Goal: Information Seeking & Learning: Learn about a topic

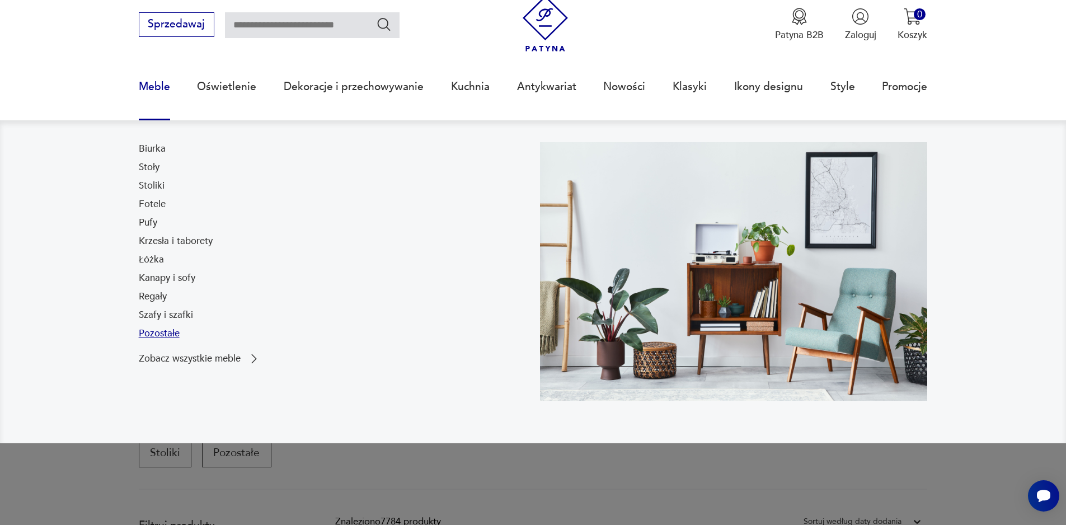
click at [159, 333] on link "Pozostałe" at bounding box center [159, 333] width 41 height 13
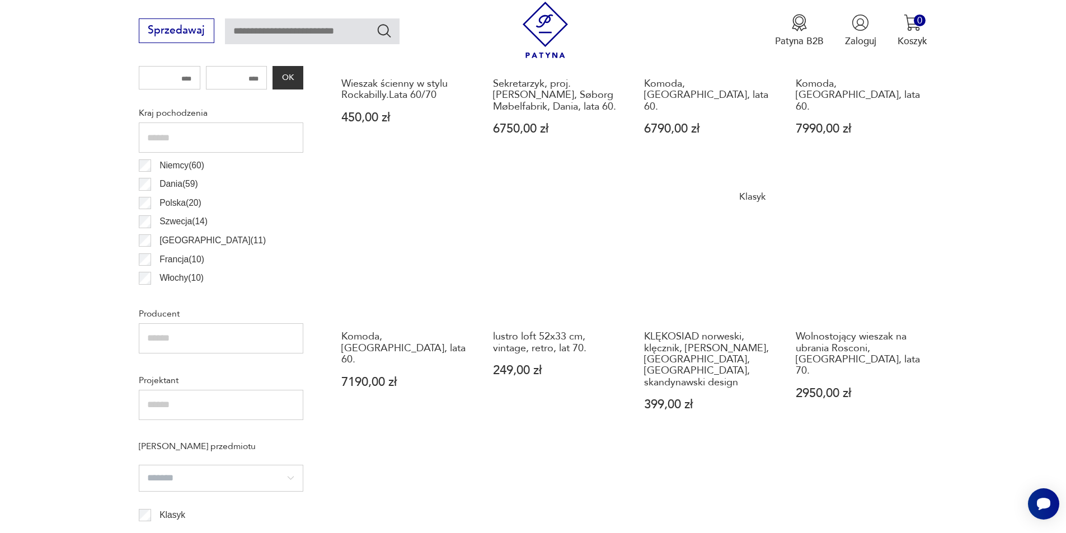
scroll to position [596, 0]
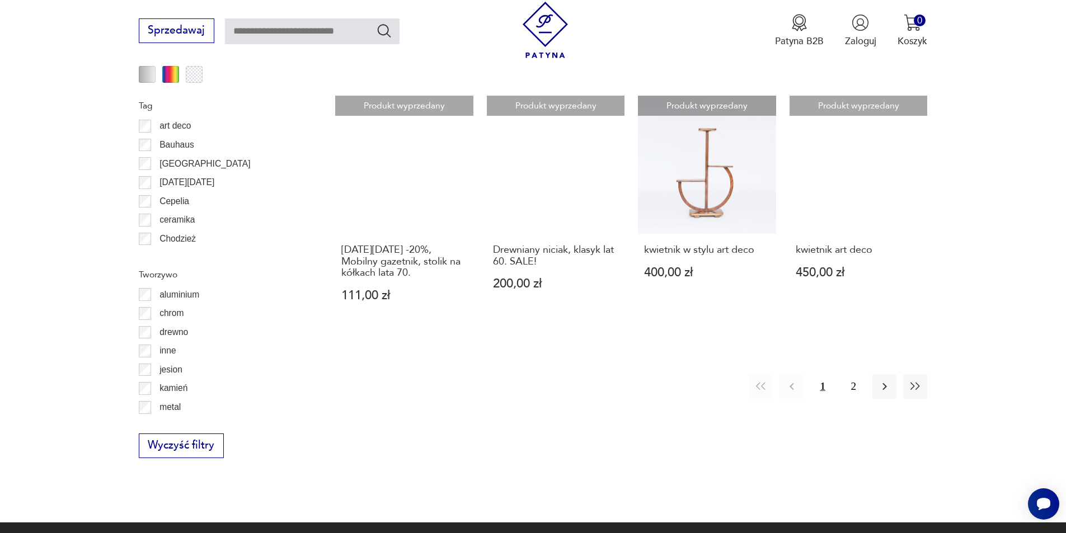
scroll to position [1268, 0]
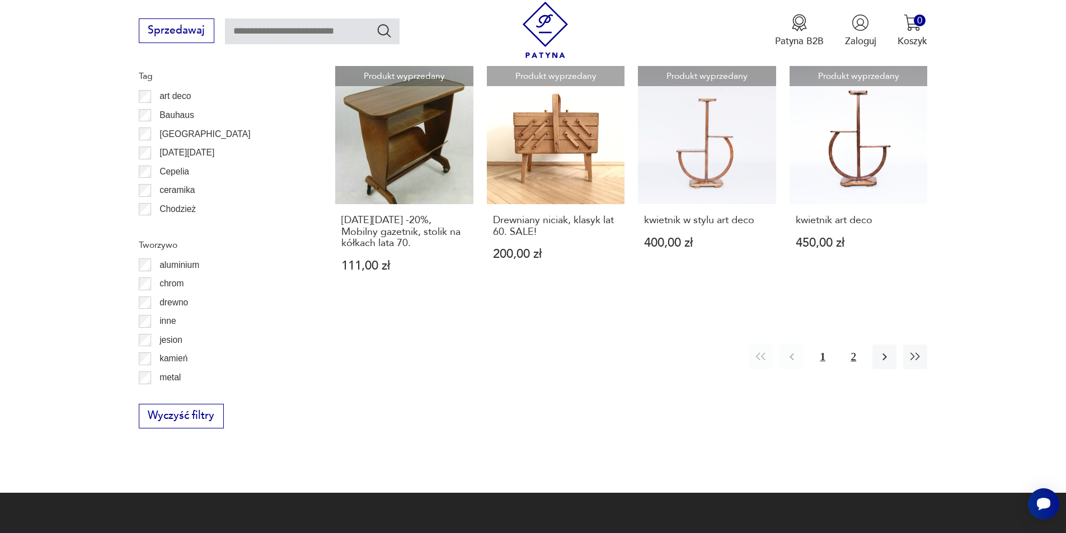
click at [849, 358] on button "2" at bounding box center [854, 357] width 24 height 24
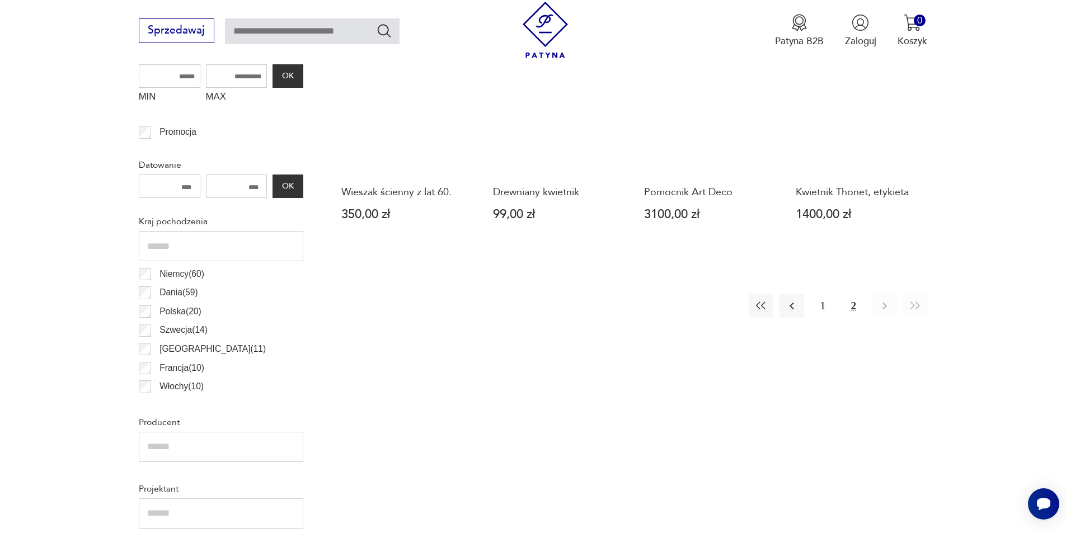
scroll to position [596, 0]
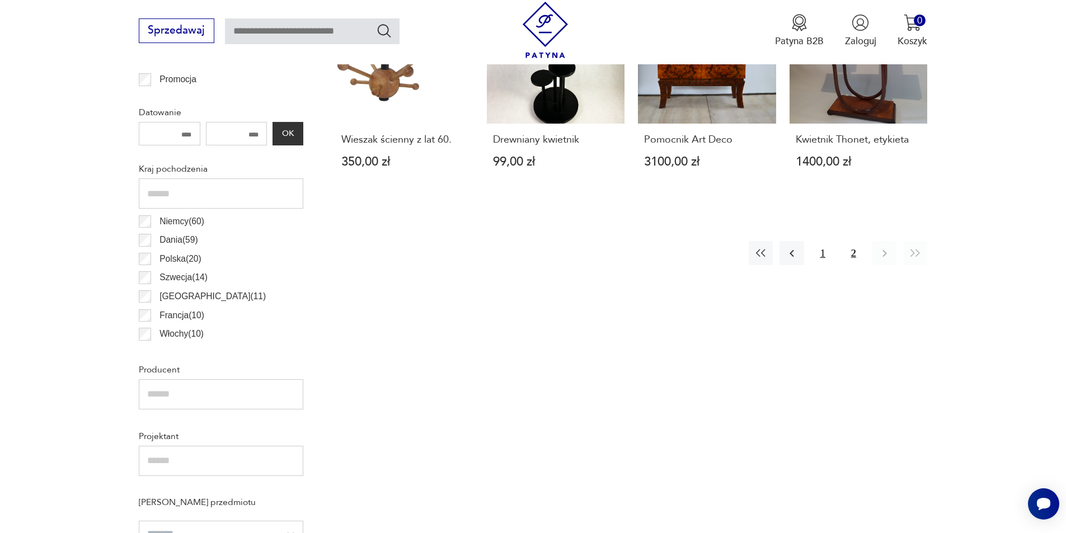
click at [817, 258] on button "1" at bounding box center [823, 253] width 24 height 24
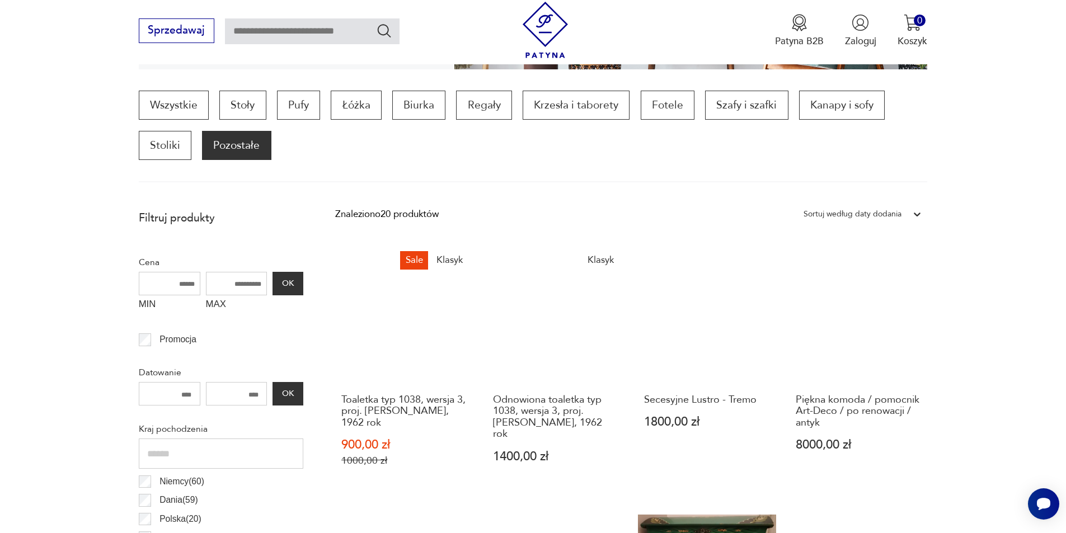
scroll to position [317, 0]
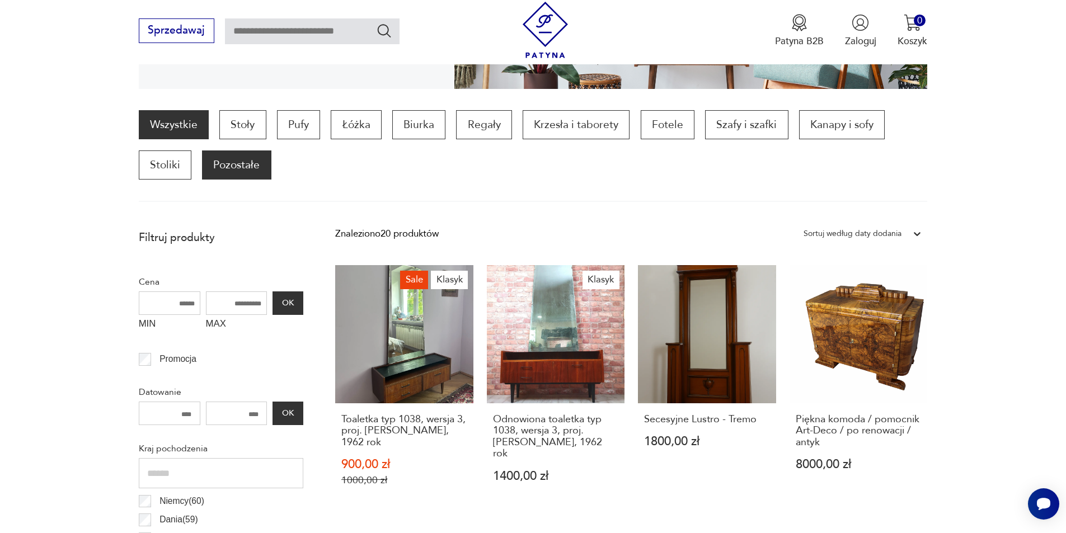
click at [168, 121] on link "Wszystkie" at bounding box center [174, 124] width 70 height 29
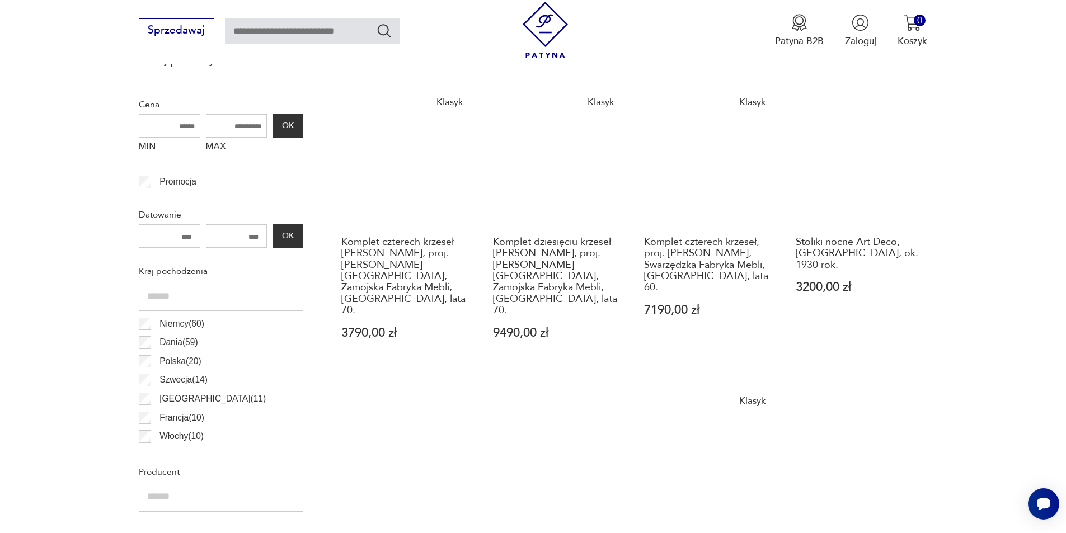
scroll to position [597, 0]
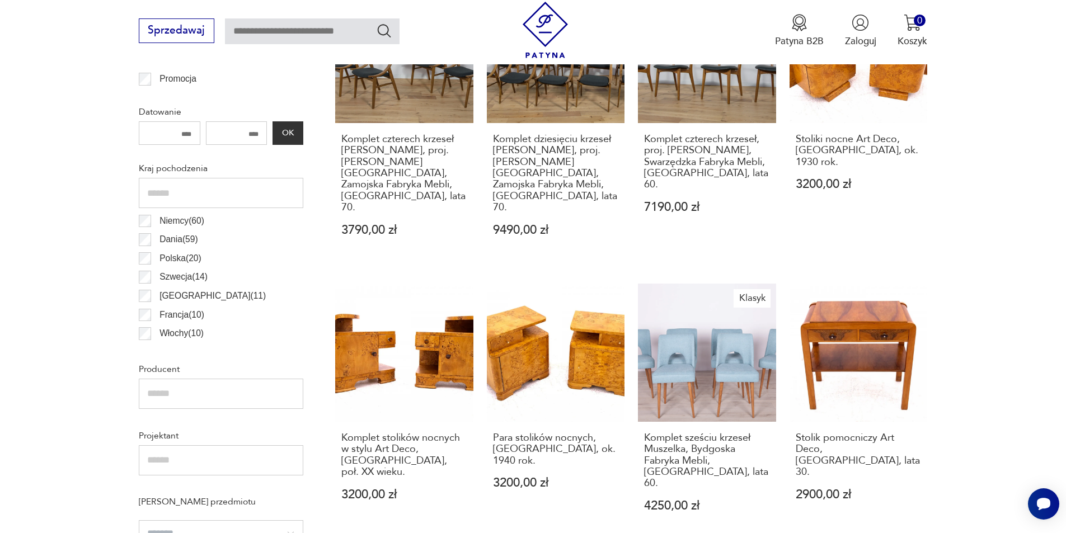
click at [166, 253] on p "Polska ( 20 )" at bounding box center [180, 258] width 42 height 15
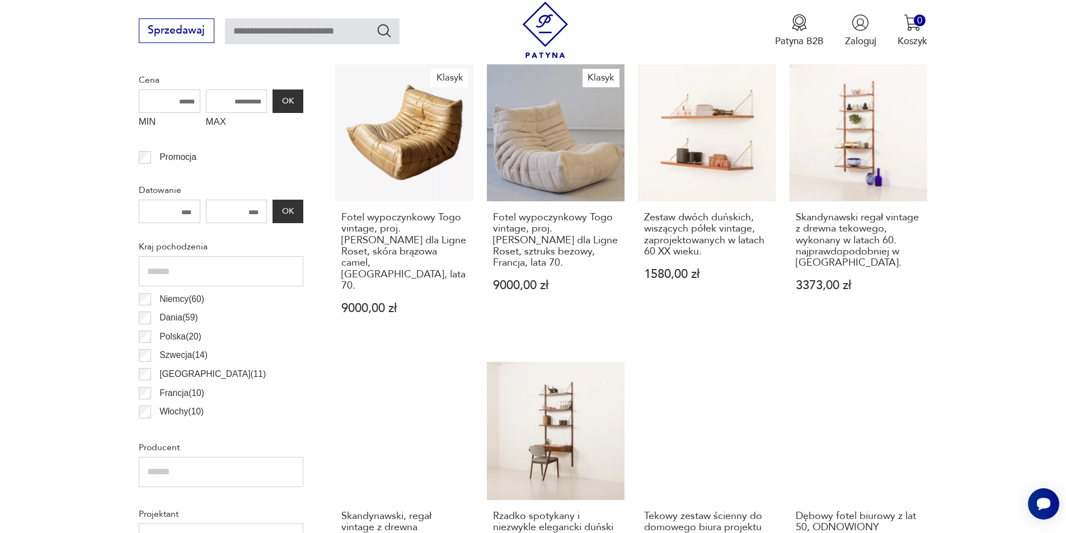
scroll to position [541, 0]
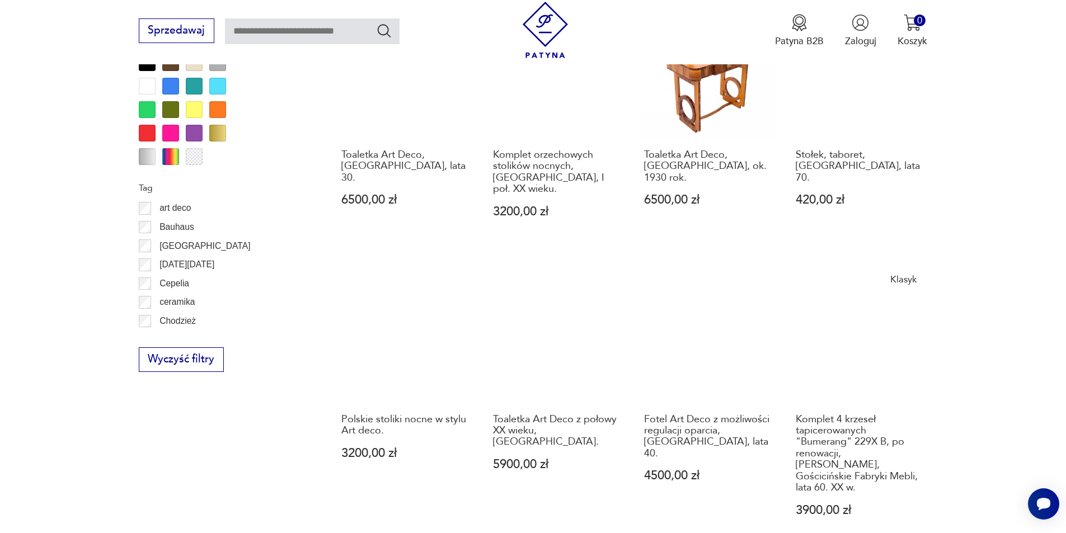
scroll to position [1268, 0]
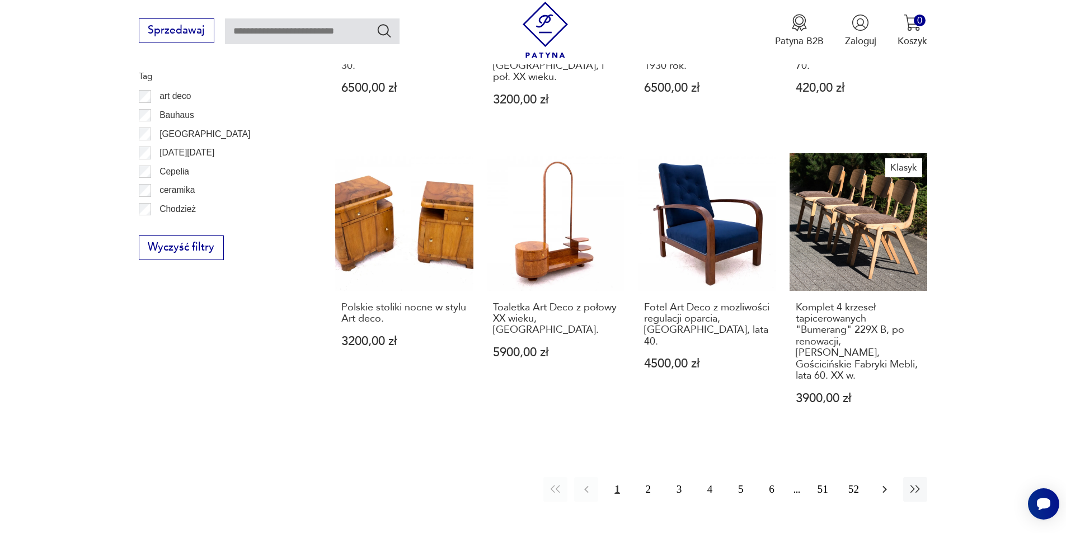
click at [879, 483] on icon "button" at bounding box center [884, 489] width 13 height 13
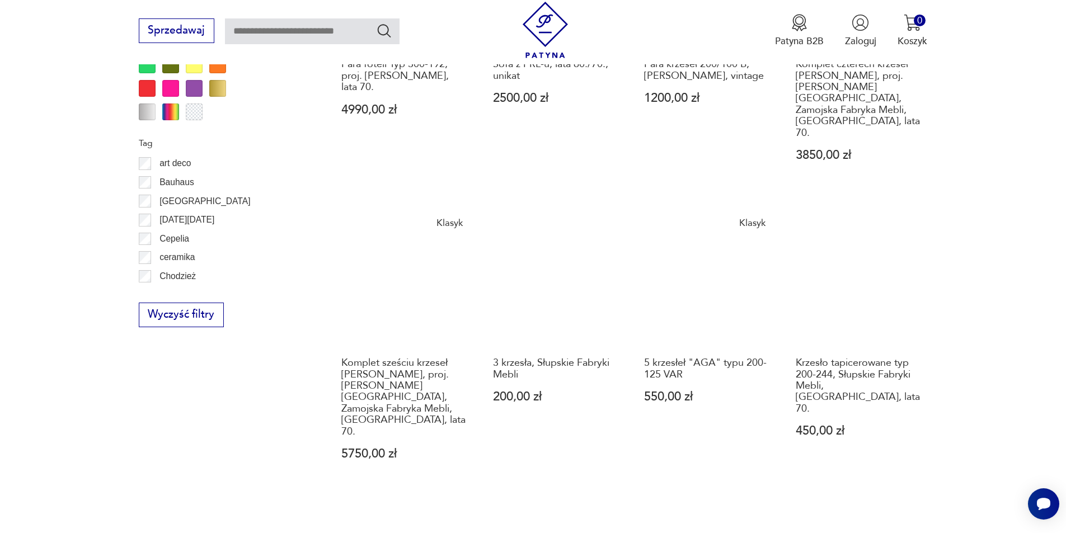
scroll to position [1268, 0]
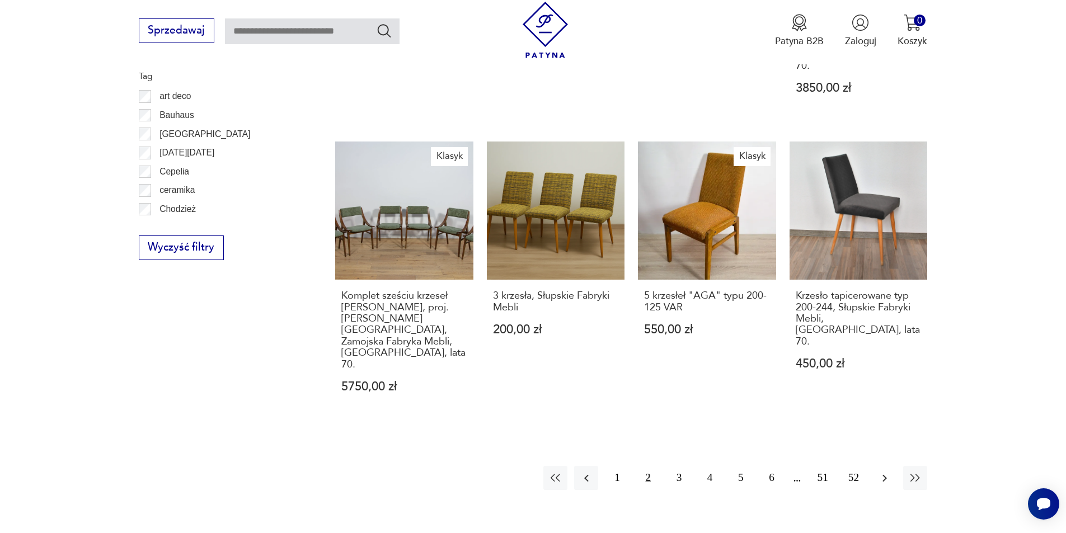
click at [879, 472] on icon "button" at bounding box center [884, 478] width 13 height 13
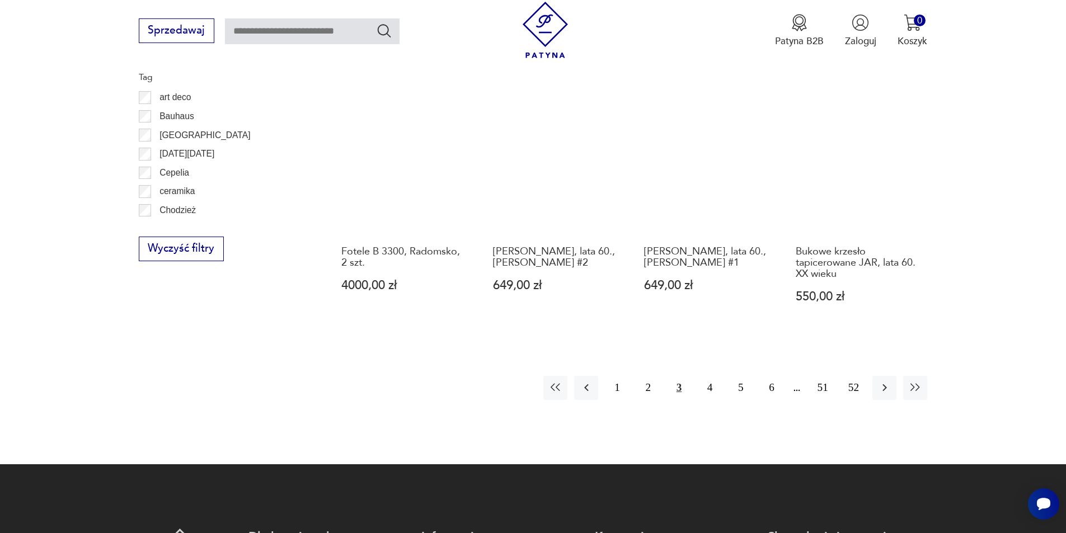
scroll to position [1268, 0]
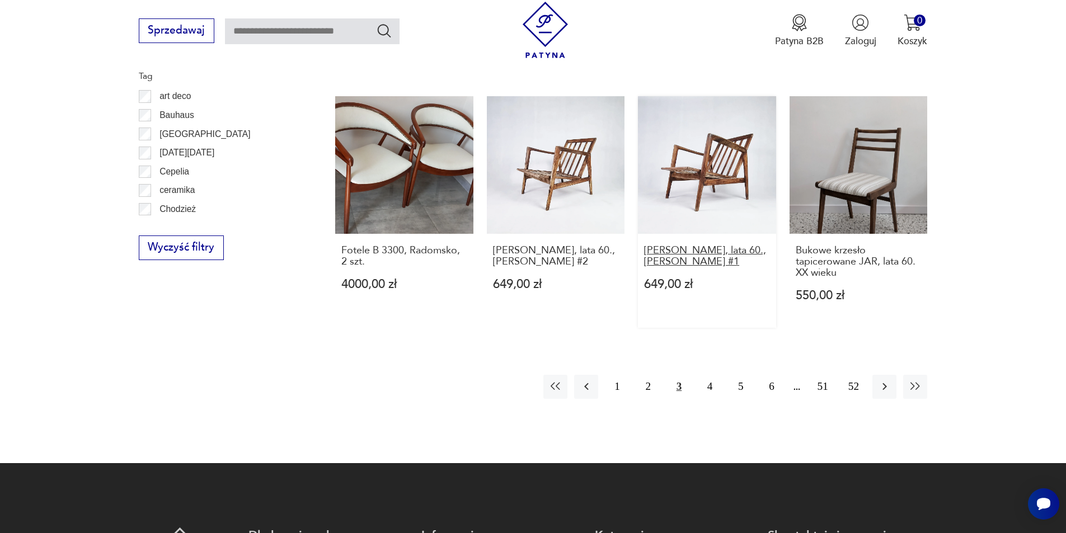
click at [695, 245] on h3 "[PERSON_NAME], lata 60., [PERSON_NAME] #1" at bounding box center [707, 256] width 126 height 23
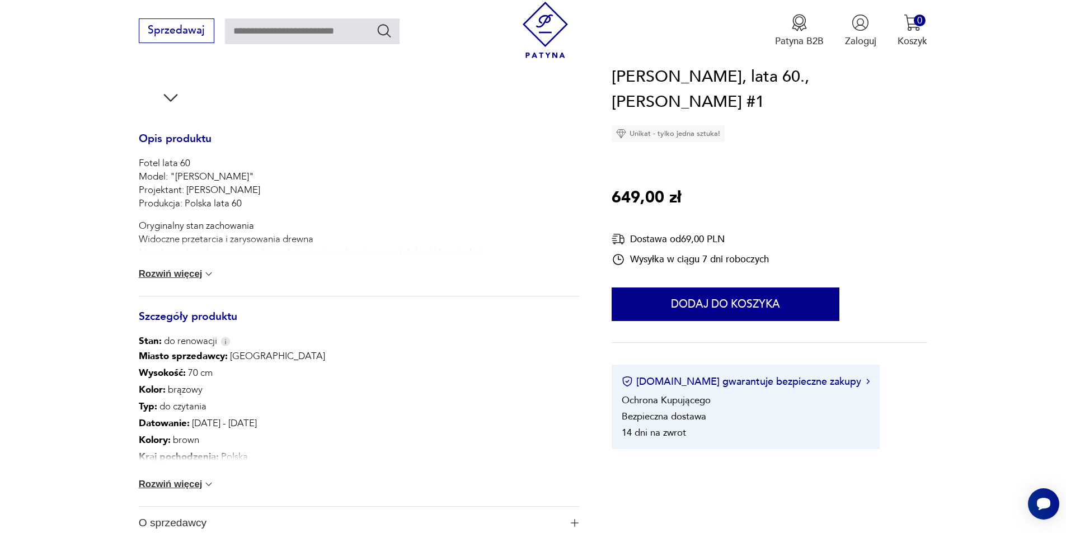
scroll to position [448, 0]
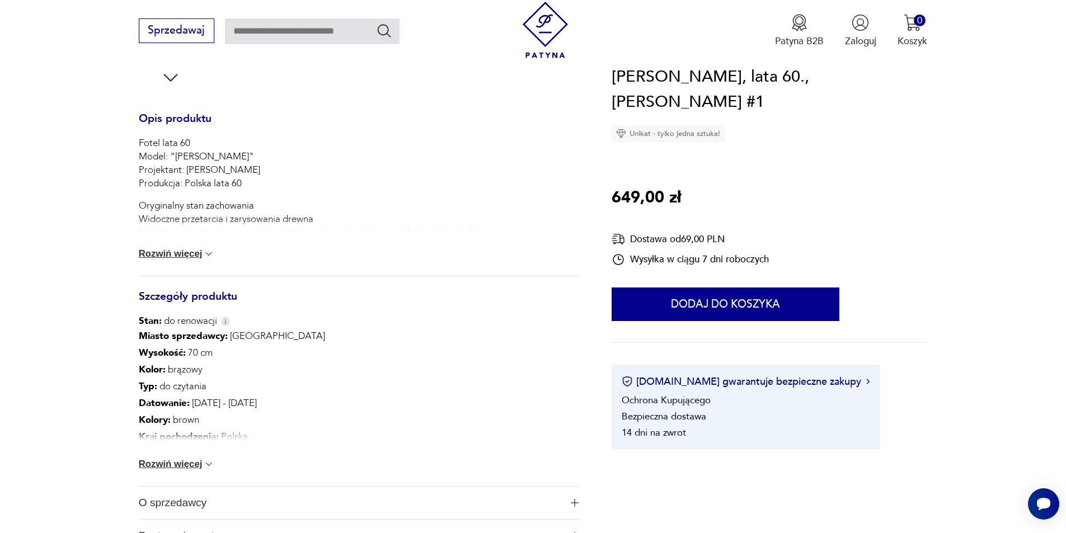
click at [180, 256] on button "Rozwiń więcej" at bounding box center [177, 253] width 76 height 11
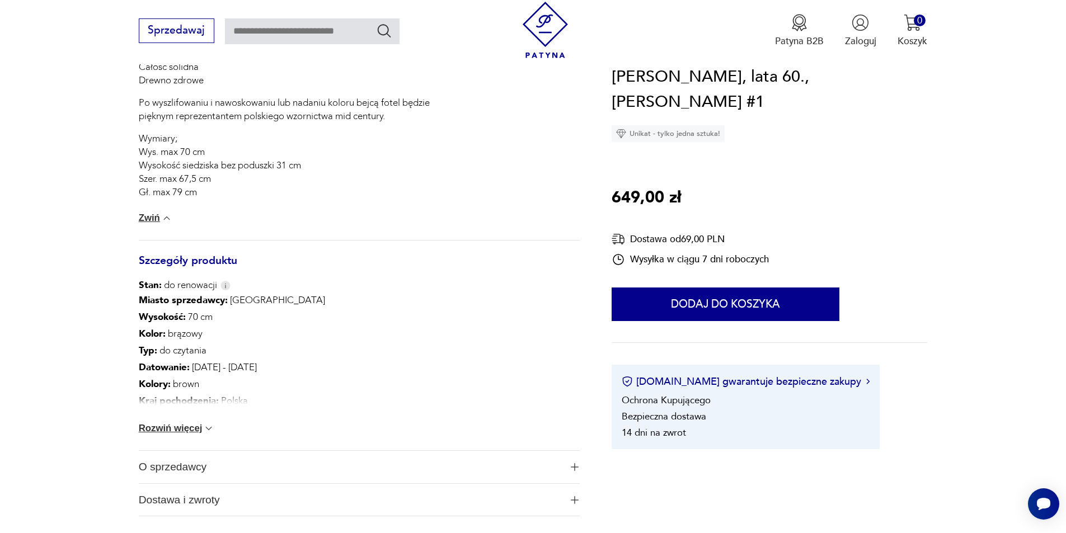
scroll to position [671, 0]
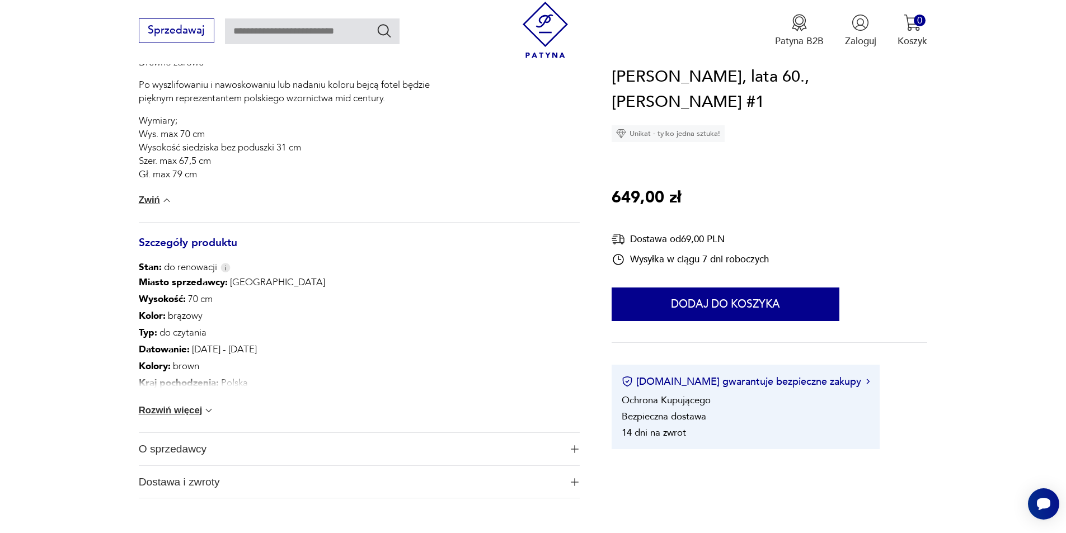
click at [161, 415] on button "Rozwiń więcej" at bounding box center [177, 410] width 76 height 11
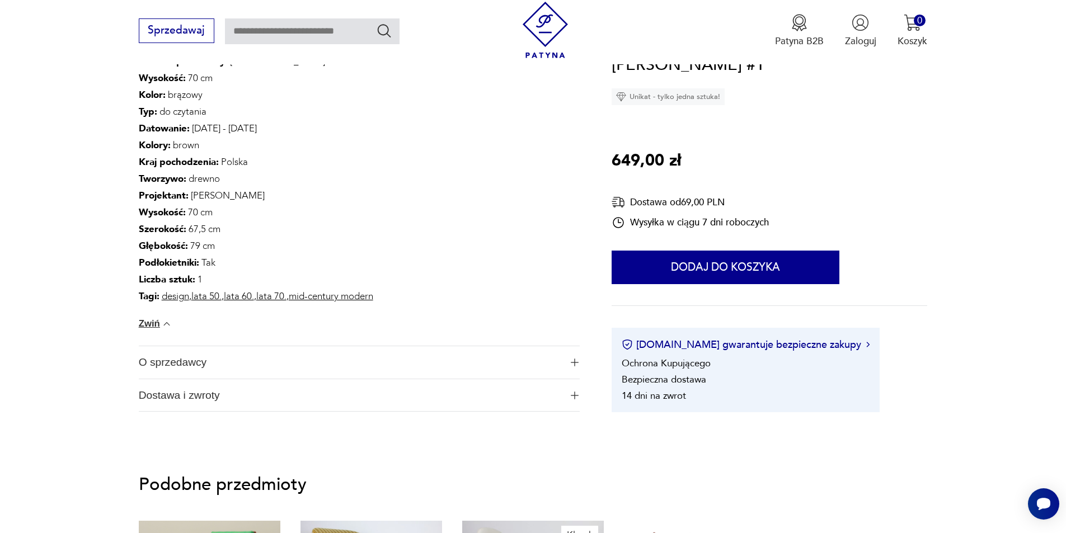
scroll to position [895, 0]
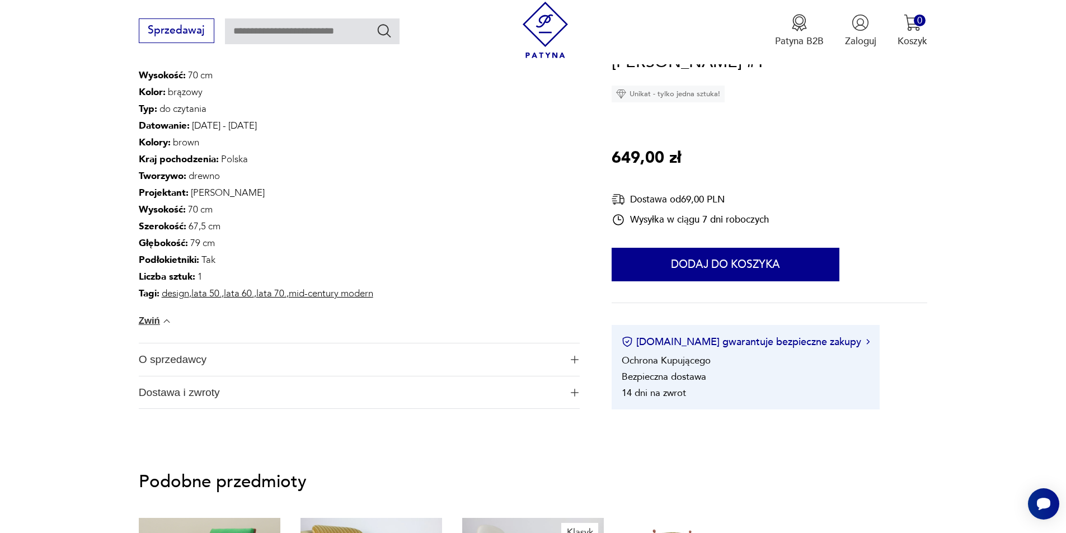
click at [179, 359] on span "O sprzedawcy" at bounding box center [350, 360] width 422 height 32
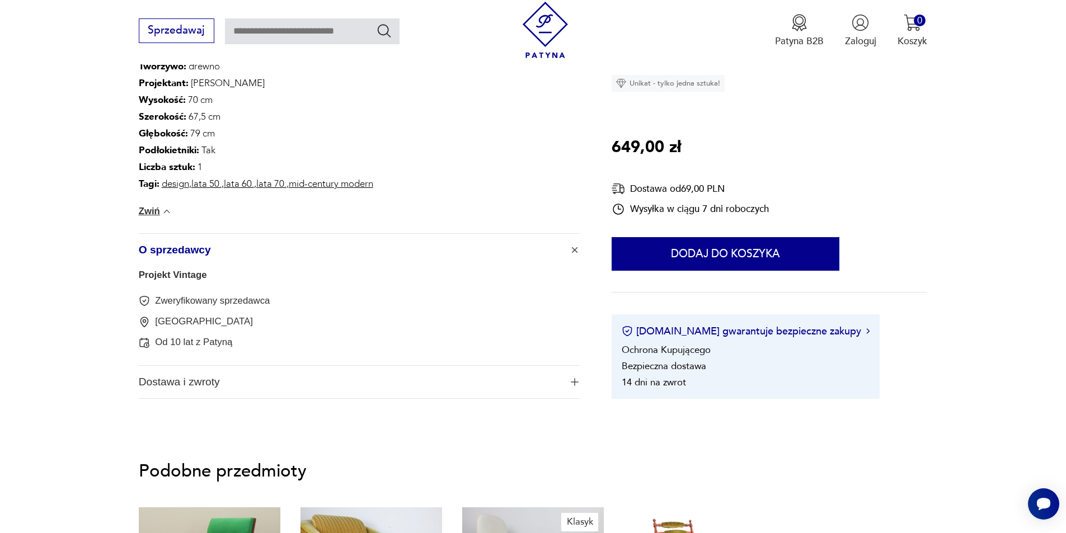
scroll to position [1007, 0]
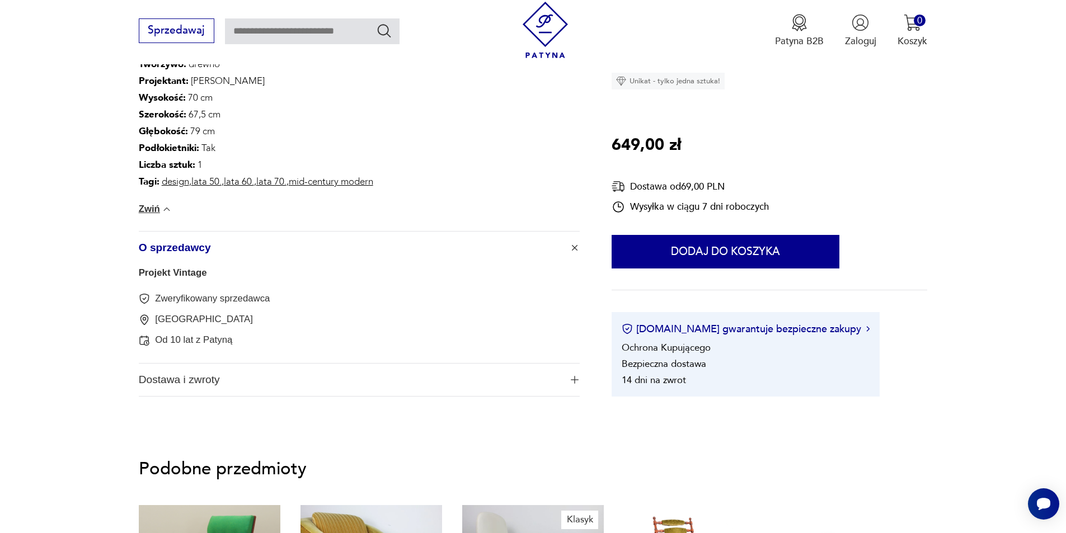
click at [180, 382] on span "Dostawa i zwroty" at bounding box center [350, 380] width 422 height 32
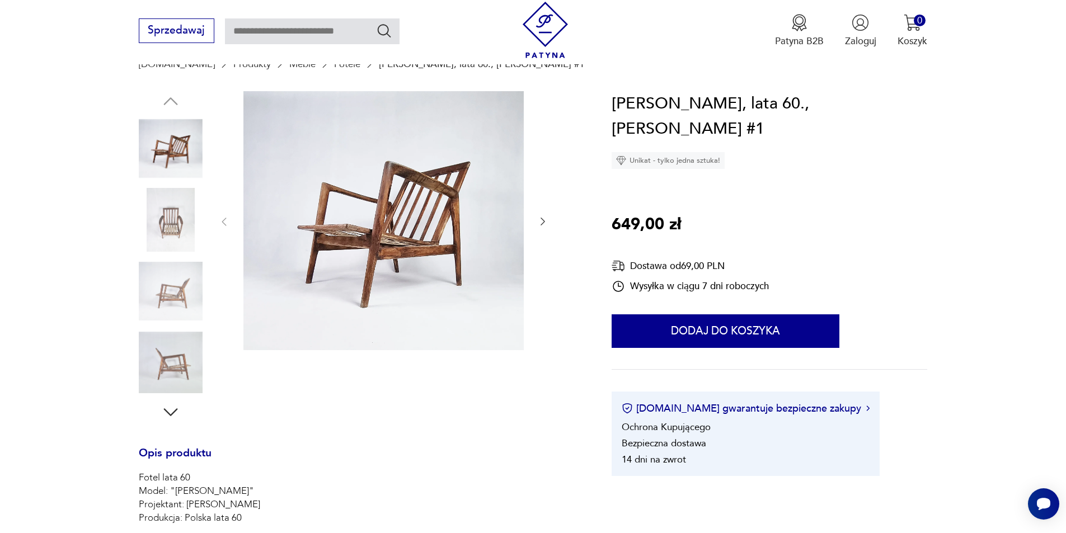
scroll to position [112, 0]
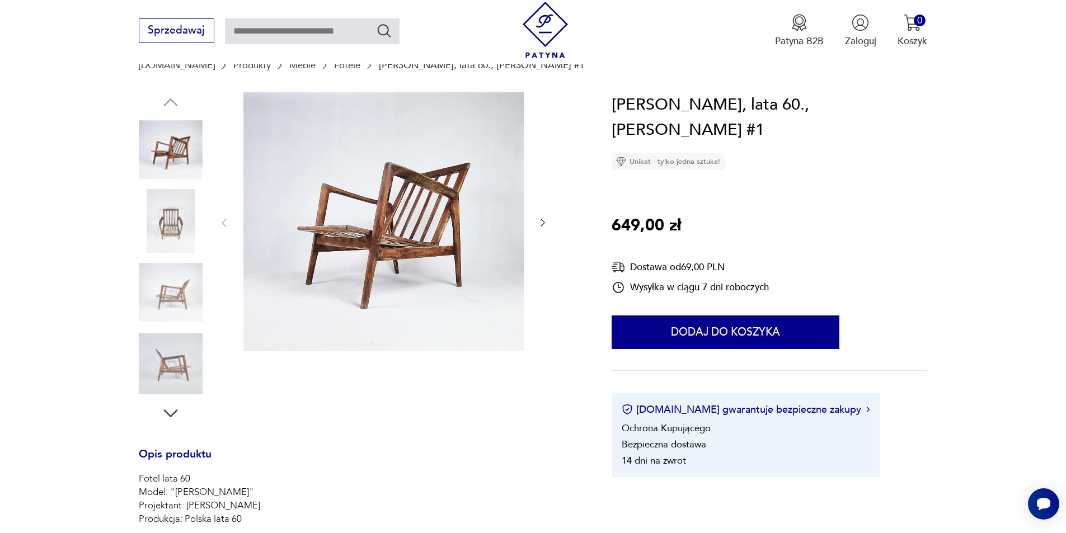
click at [543, 220] on icon "button" at bounding box center [542, 222] width 11 height 11
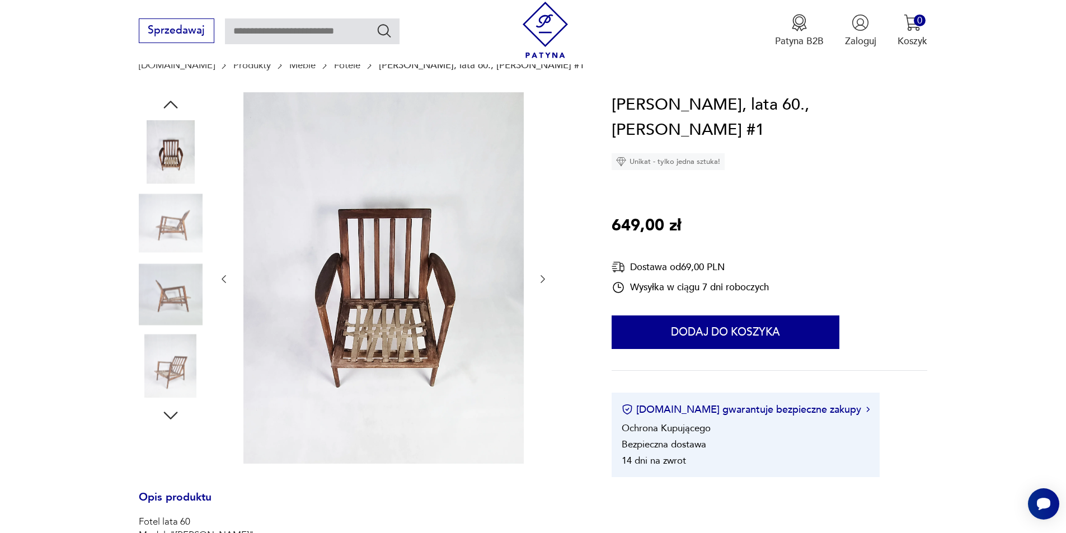
click at [543, 220] on div at bounding box center [383, 279] width 330 height 374
click at [542, 280] on icon "button" at bounding box center [542, 279] width 11 height 11
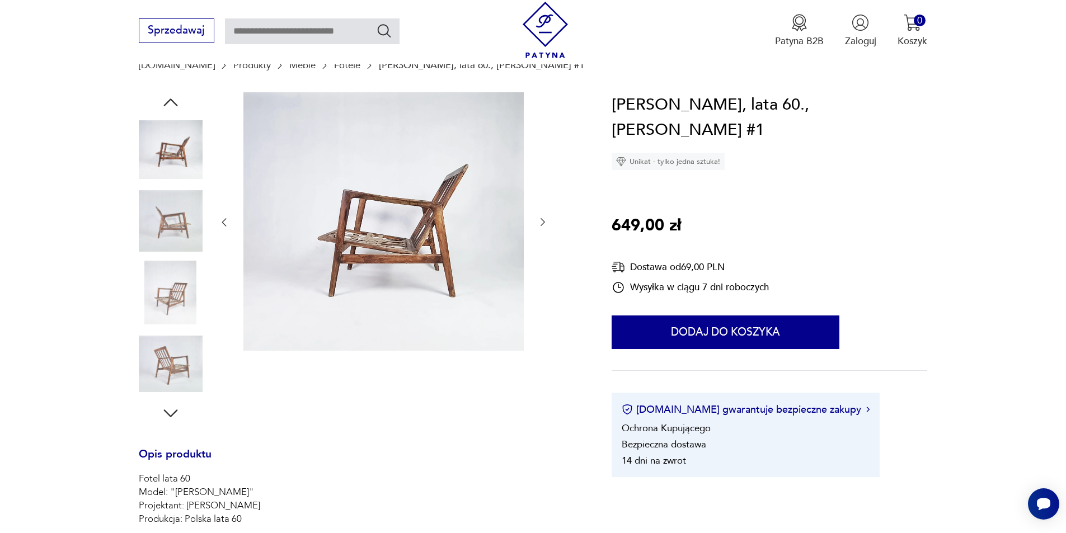
click at [542, 280] on div at bounding box center [383, 222] width 330 height 261
click at [542, 223] on icon "button" at bounding box center [542, 222] width 11 height 11
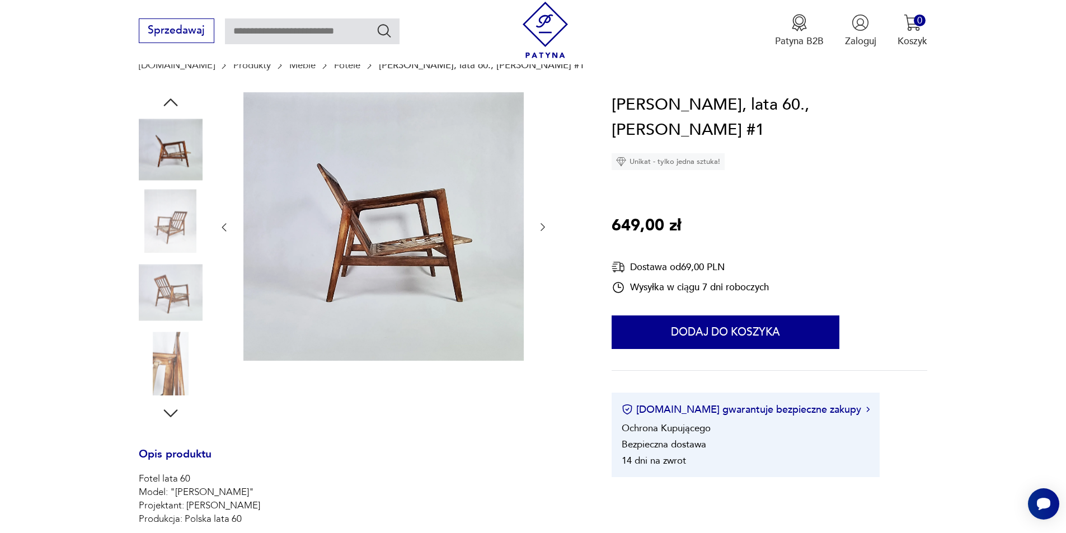
click at [542, 223] on icon "button" at bounding box center [542, 227] width 11 height 11
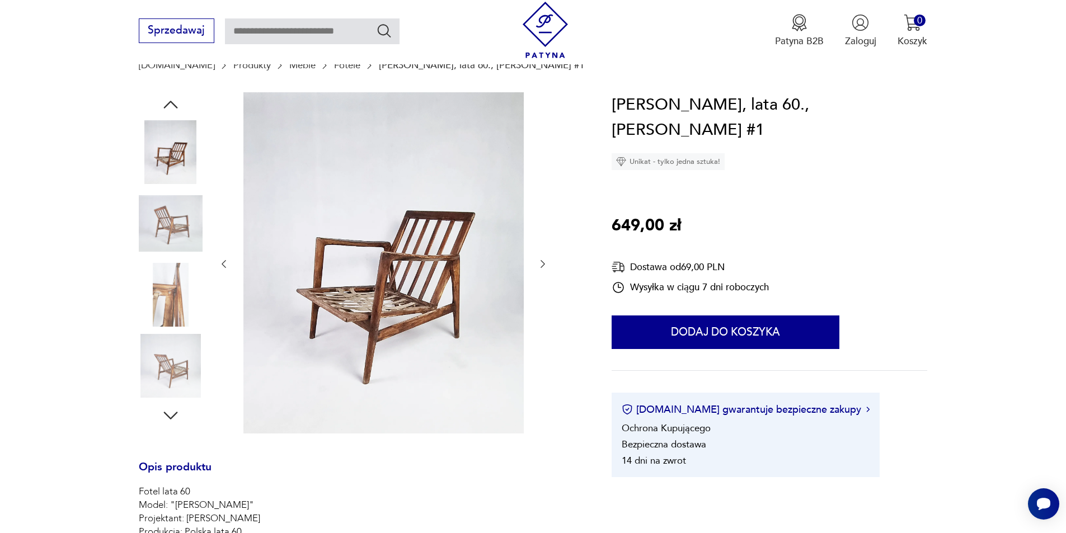
click at [542, 223] on div at bounding box center [383, 264] width 330 height 344
click at [543, 262] on icon "button" at bounding box center [543, 264] width 4 height 8
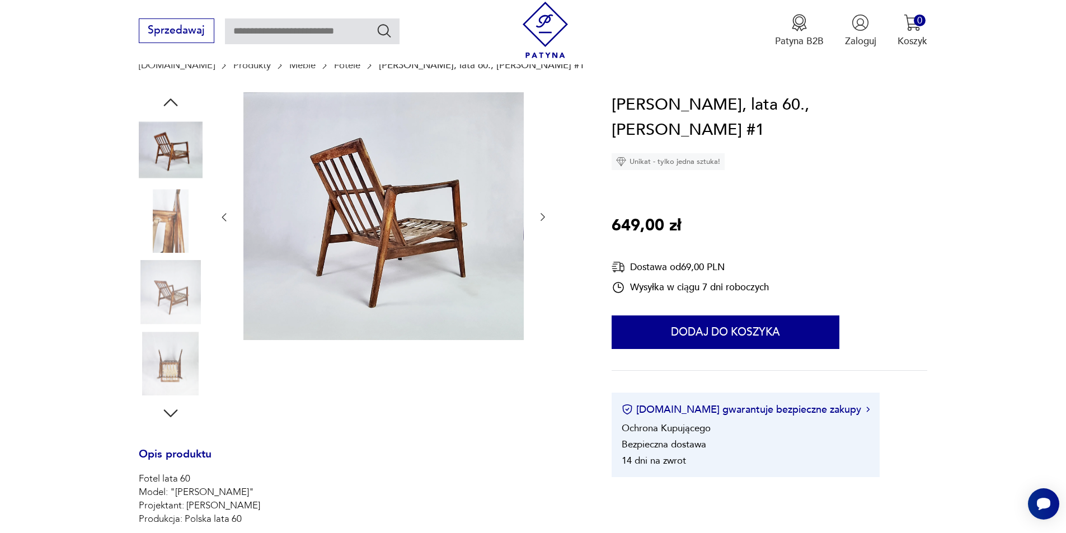
click at [543, 218] on icon "button" at bounding box center [542, 217] width 11 height 11
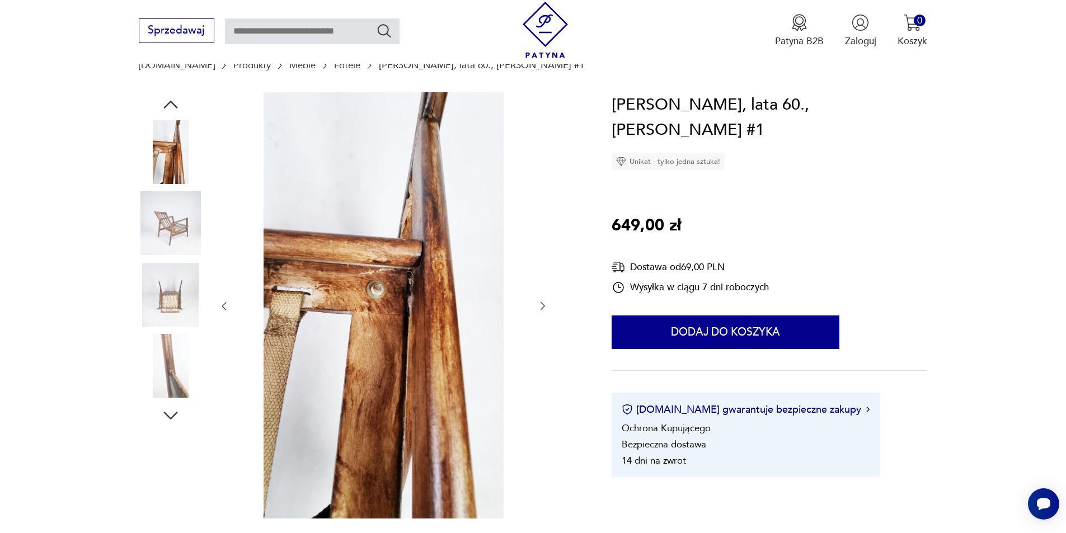
click at [544, 305] on icon "button" at bounding box center [542, 305] width 11 height 11
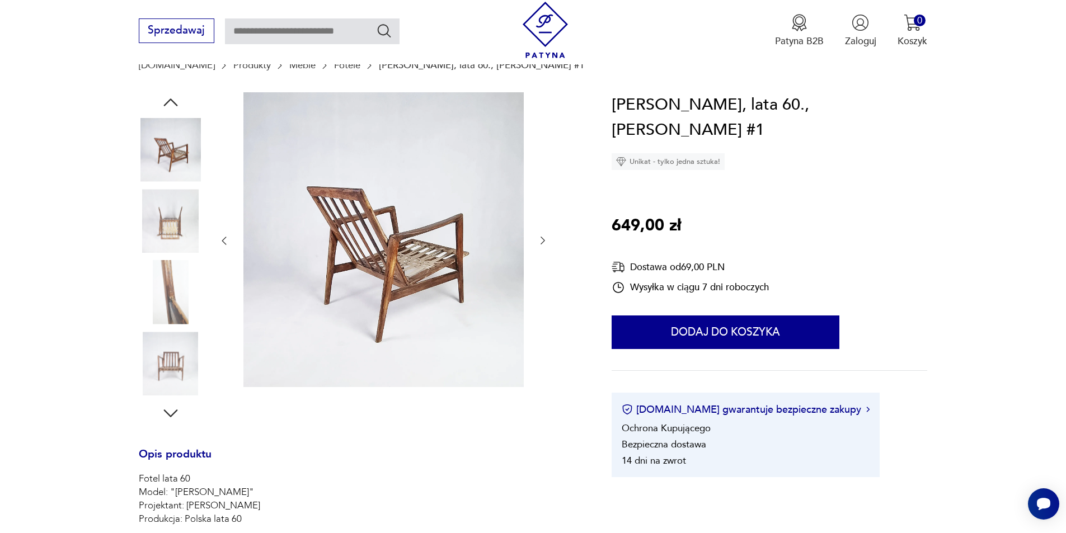
click at [541, 245] on icon "button" at bounding box center [543, 241] width 4 height 8
